Goal: Transaction & Acquisition: Purchase product/service

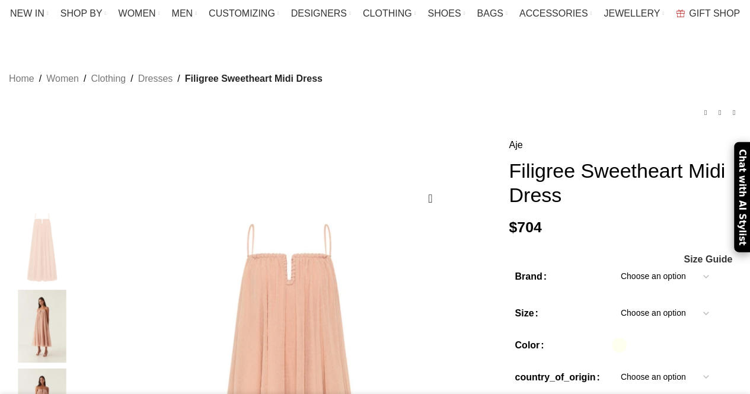
scroll to position [82, 0]
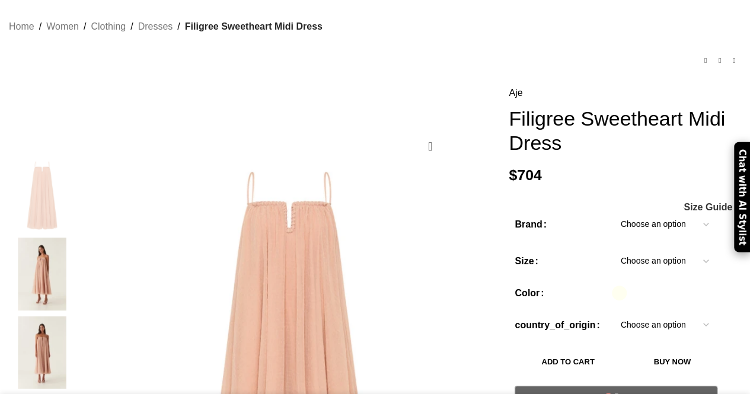
click at [612, 212] on select "Choose an option Aje" at bounding box center [665, 224] width 106 height 25
click at [612, 213] on select "Choose an option Aje" at bounding box center [665, 224] width 106 height 25
click at [612, 249] on select "Choose an option 4UK 6UK 8 [GEOGRAPHIC_DATA] 10 [GEOGRAPHIC_DATA] 12 [GEOGRAPHI…" at bounding box center [665, 261] width 106 height 25
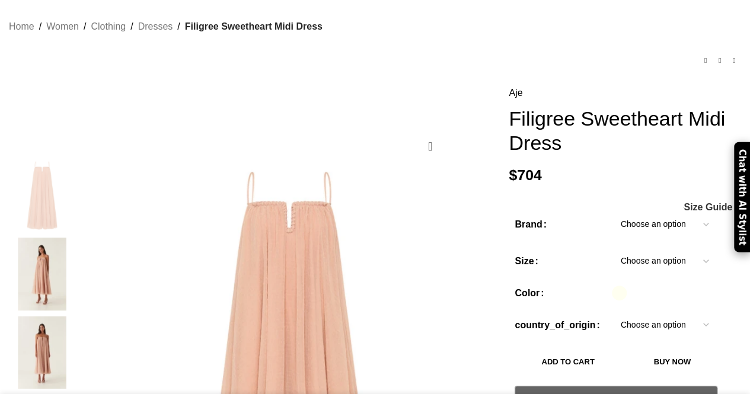
select select "6uk"
click at [612, 249] on select "Choose an option 4UK 6UK 8 [GEOGRAPHIC_DATA] 10 [GEOGRAPHIC_DATA] 12 [GEOGRAPHI…" at bounding box center [665, 261] width 106 height 25
click at [544, 290] on th "Color" at bounding box center [563, 299] width 97 height 27
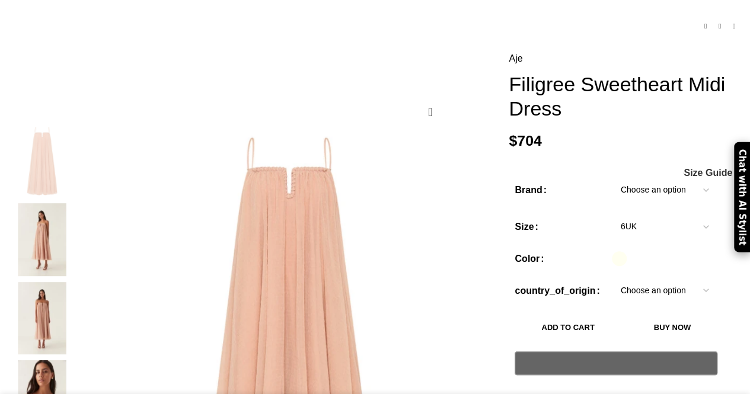
click at [612, 278] on select "Choose an option [GEOGRAPHIC_DATA]" at bounding box center [665, 290] width 106 height 25
click at [554, 283] on label "country_of_origin" at bounding box center [557, 290] width 85 height 15
click at [612, 278] on select "Choose an option [GEOGRAPHIC_DATA]" at bounding box center [665, 290] width 106 height 25
click at [43, 206] on img at bounding box center [42, 239] width 72 height 72
click at [46, 282] on img at bounding box center [42, 318] width 72 height 72
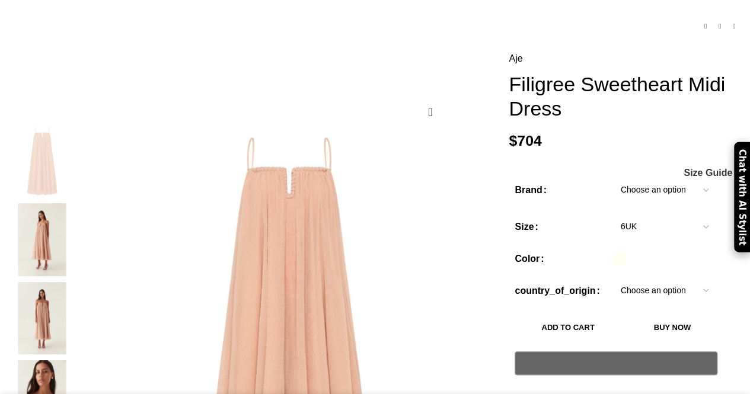
click at [45, 250] on img at bounding box center [42, 239] width 72 height 72
drag, startPoint x: 507, startPoint y: 68, endPoint x: 573, endPoint y: 67, distance: 65.2
click at [573, 72] on h1 "Filigree Sweetheart Midi Dress" at bounding box center [625, 96] width 232 height 49
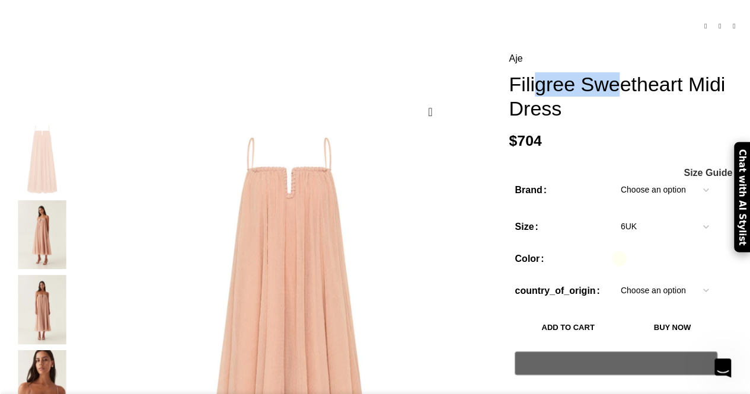
scroll to position [0, 374]
